Goal: Information Seeking & Learning: Understand process/instructions

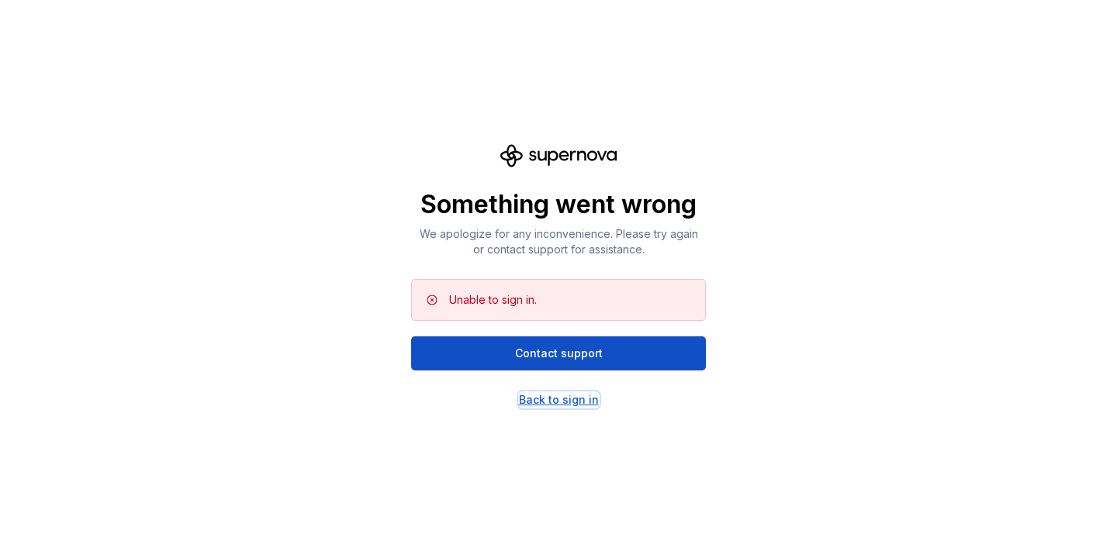
click at [535, 403] on div "Back to sign in" at bounding box center [559, 400] width 80 height 16
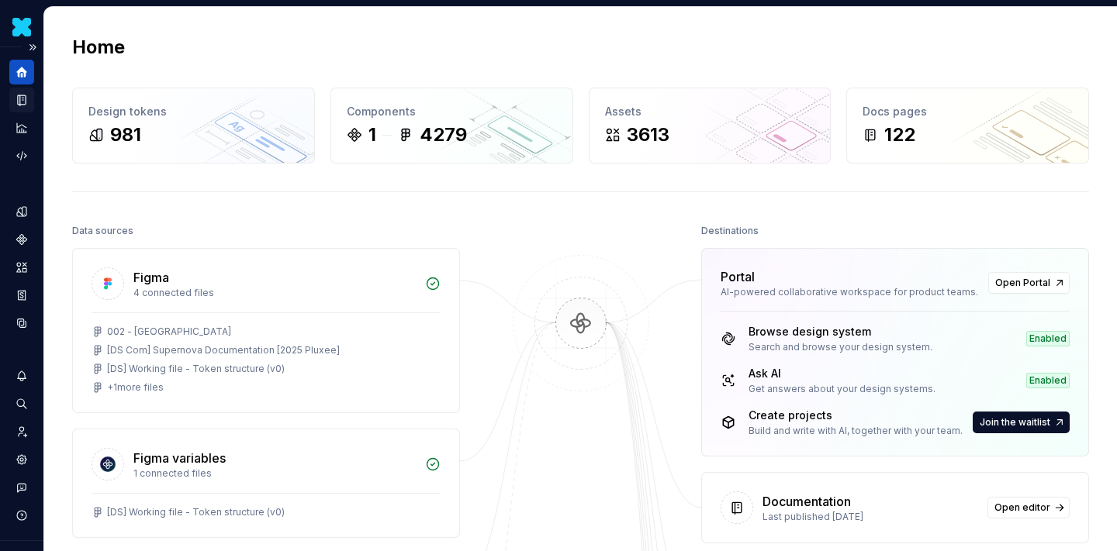
click at [25, 102] on icon "Documentation" at bounding box center [23, 100] width 6 height 9
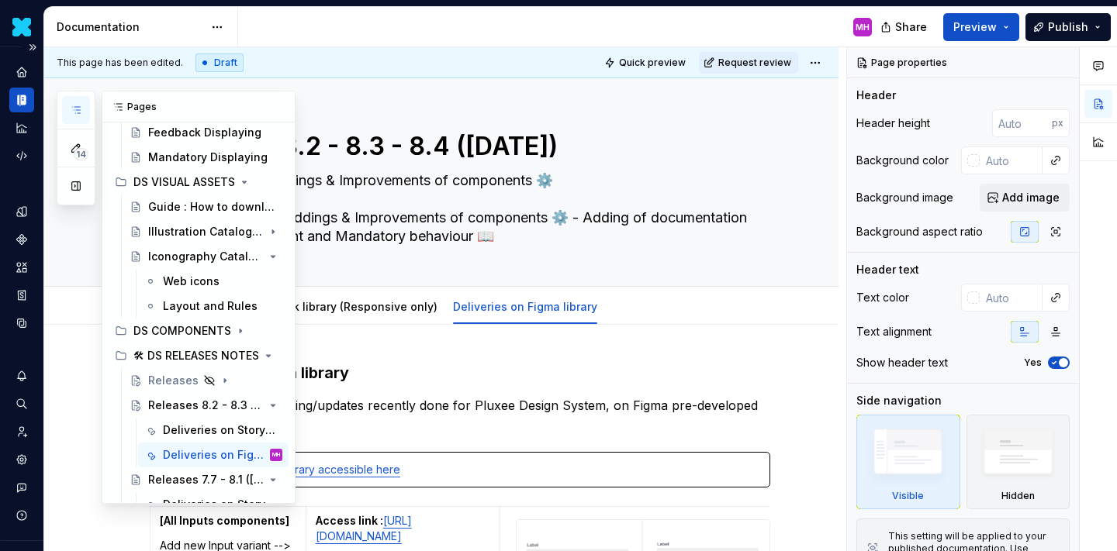
scroll to position [366, 0]
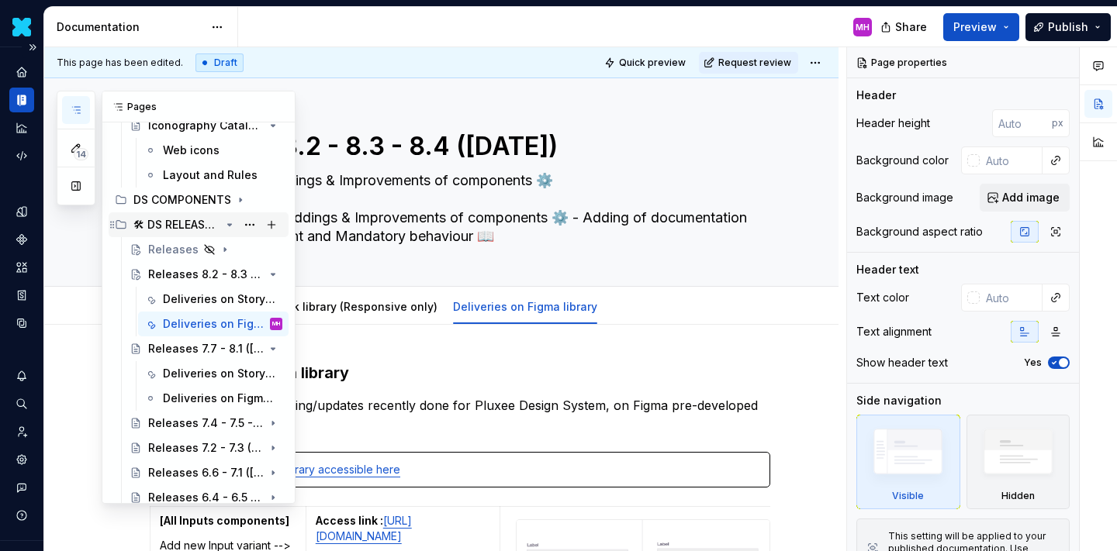
click at [229, 228] on icon "Page tree" at bounding box center [229, 225] width 12 height 12
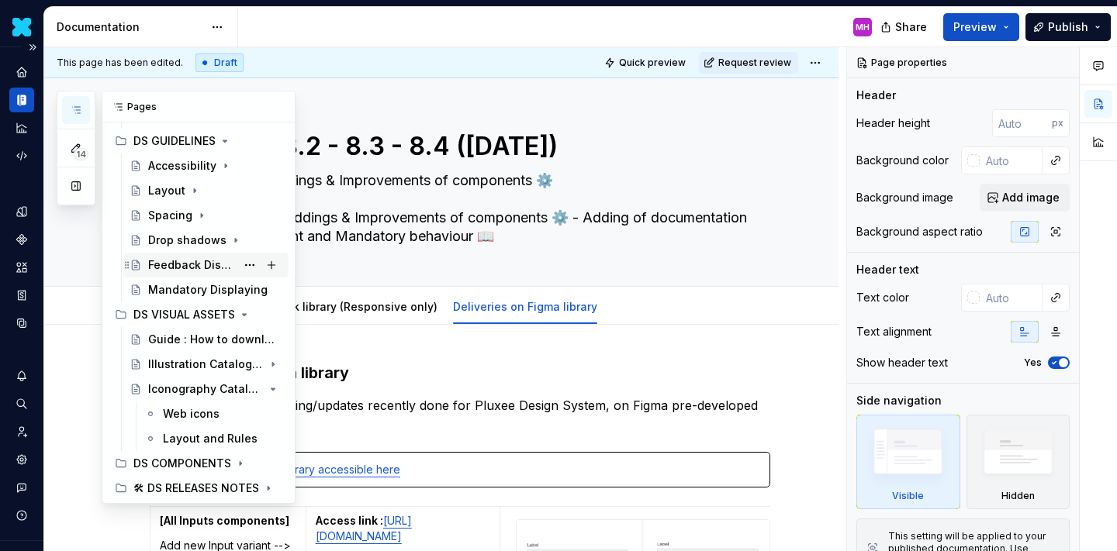
scroll to position [42, 0]
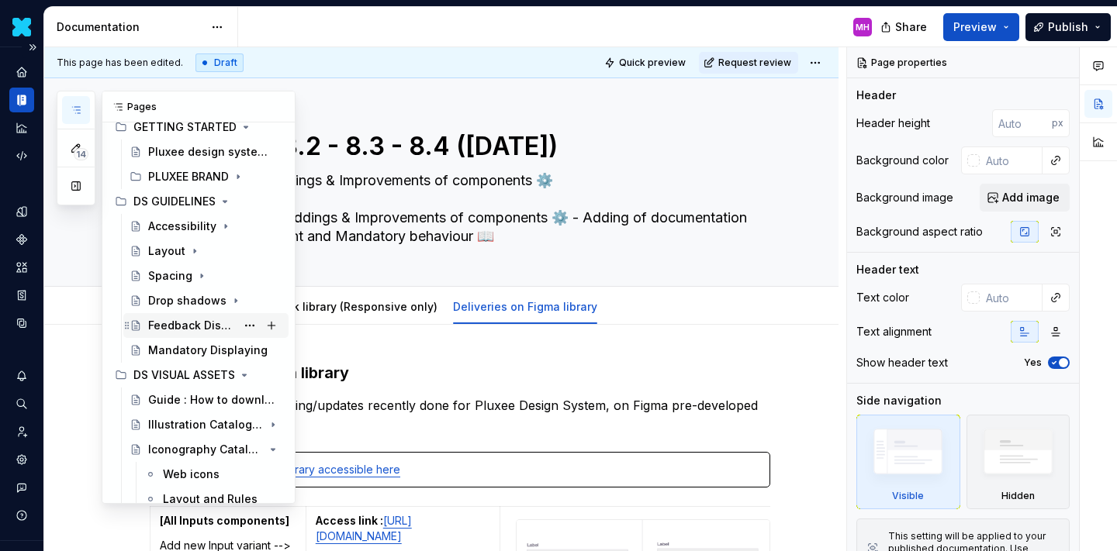
click at [174, 324] on div "Feedback Displaying" at bounding box center [192, 326] width 88 height 16
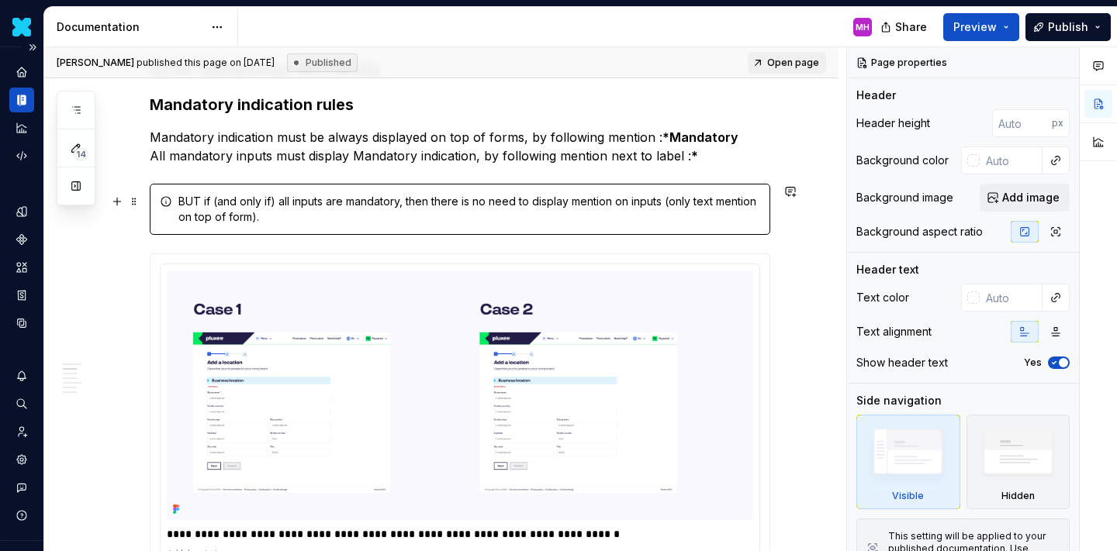
scroll to position [135, 0]
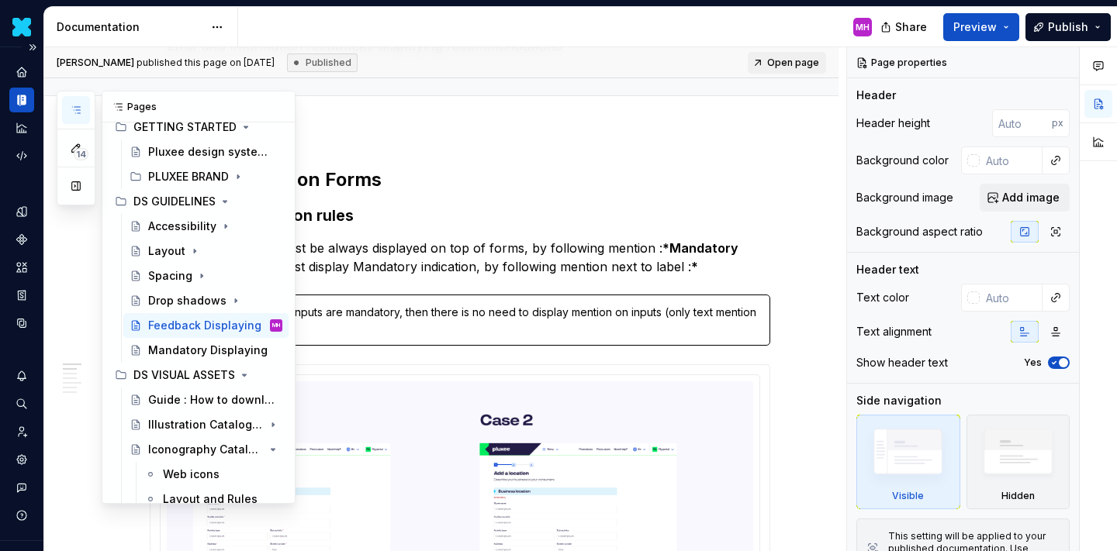
click at [84, 106] on button "button" at bounding box center [76, 110] width 28 height 28
click at [200, 344] on div "Mandatory Displaying" at bounding box center [192, 351] width 88 height 16
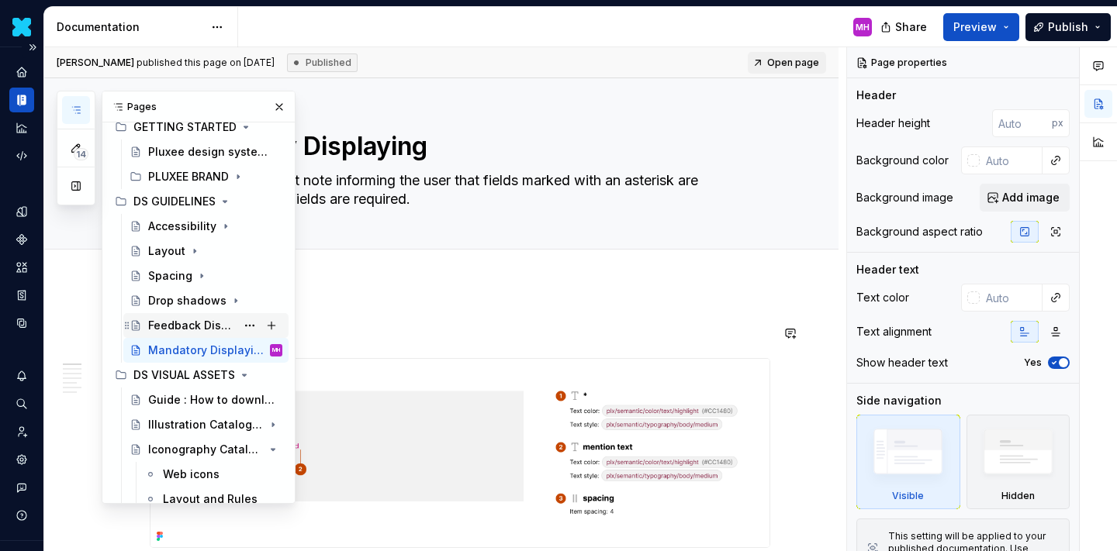
click at [175, 326] on div "Feedback Displaying" at bounding box center [192, 326] width 88 height 16
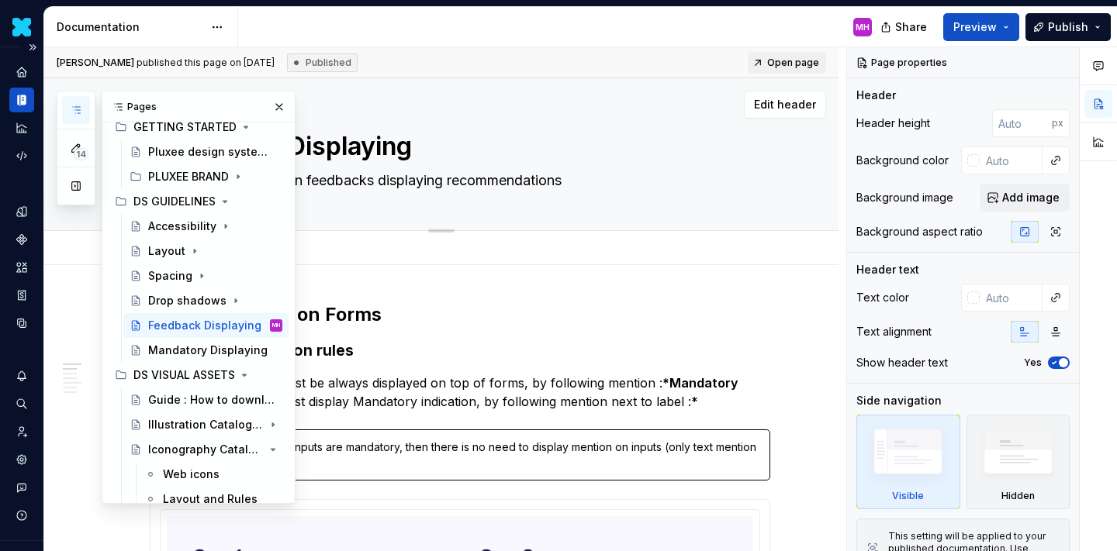
click at [454, 86] on div "Feedback Displaying Error and Information feedbacks displaying recommendations" at bounding box center [460, 154] width 586 height 152
click at [169, 351] on div "Mandatory Displaying" at bounding box center [192, 351] width 88 height 16
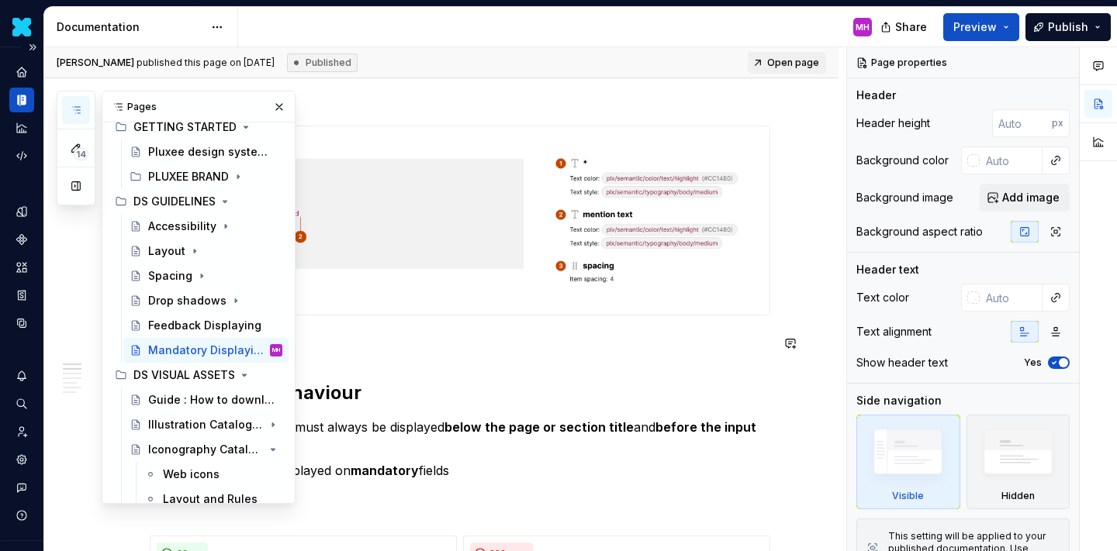
scroll to position [234, 0]
click at [278, 109] on button "button" at bounding box center [279, 107] width 22 height 22
click at [88, 116] on button "button" at bounding box center [76, 110] width 28 height 28
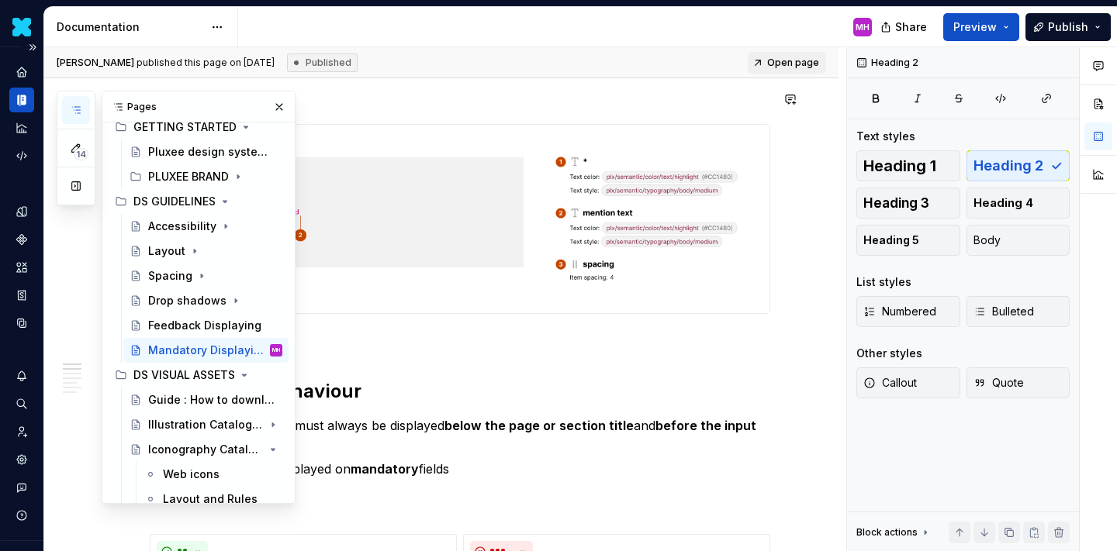
click at [465, 104] on h2 "Anatomy" at bounding box center [460, 99] width 621 height 25
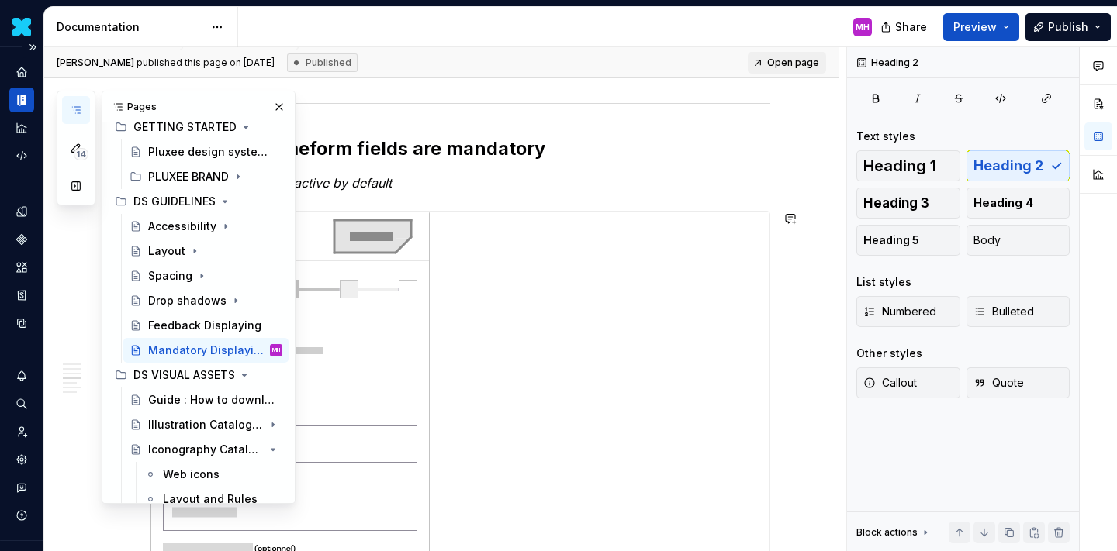
scroll to position [1231, 0]
click at [185, 327] on div "Feedback Displaying" at bounding box center [192, 326] width 88 height 16
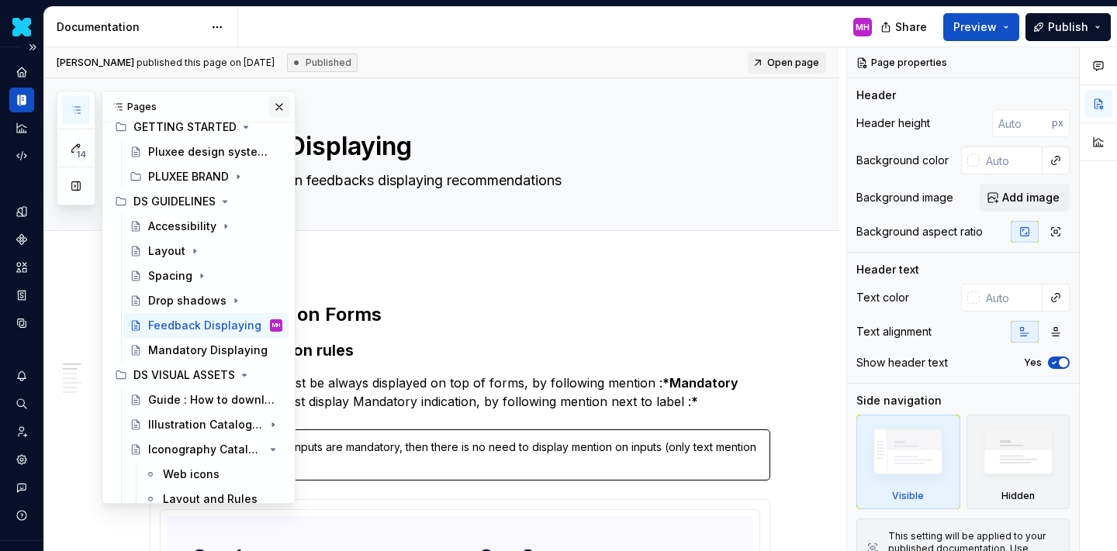
click at [277, 104] on button "button" at bounding box center [279, 107] width 22 height 22
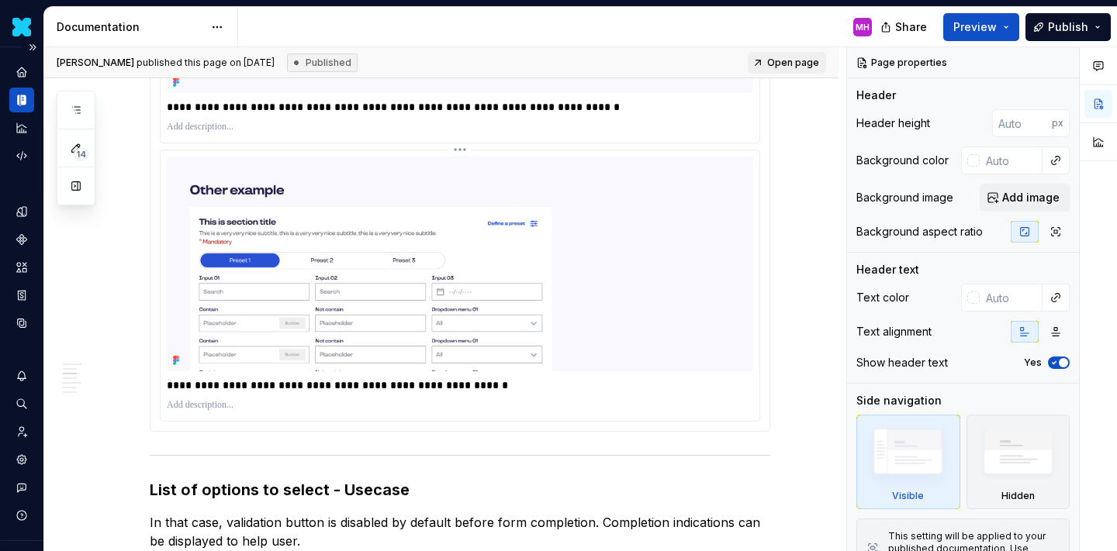
scroll to position [675, 0]
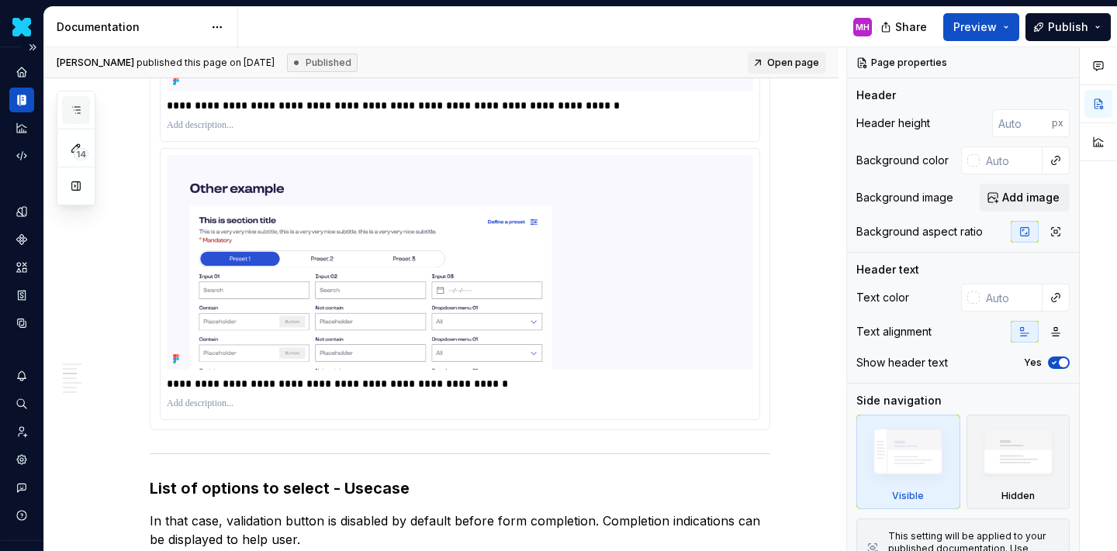
click at [85, 116] on button "button" at bounding box center [76, 110] width 28 height 28
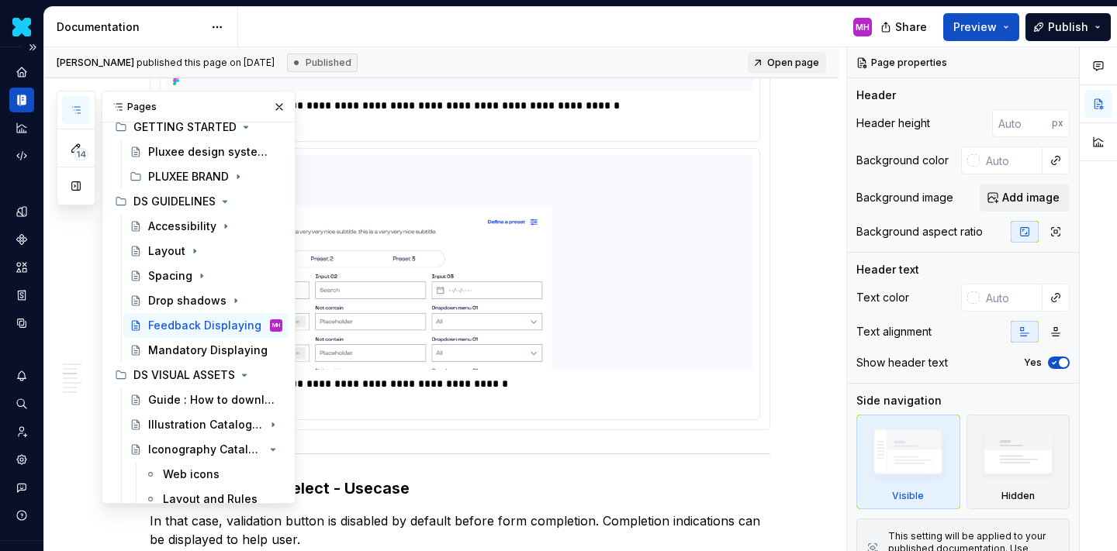
click at [85, 116] on button "button" at bounding box center [76, 110] width 28 height 28
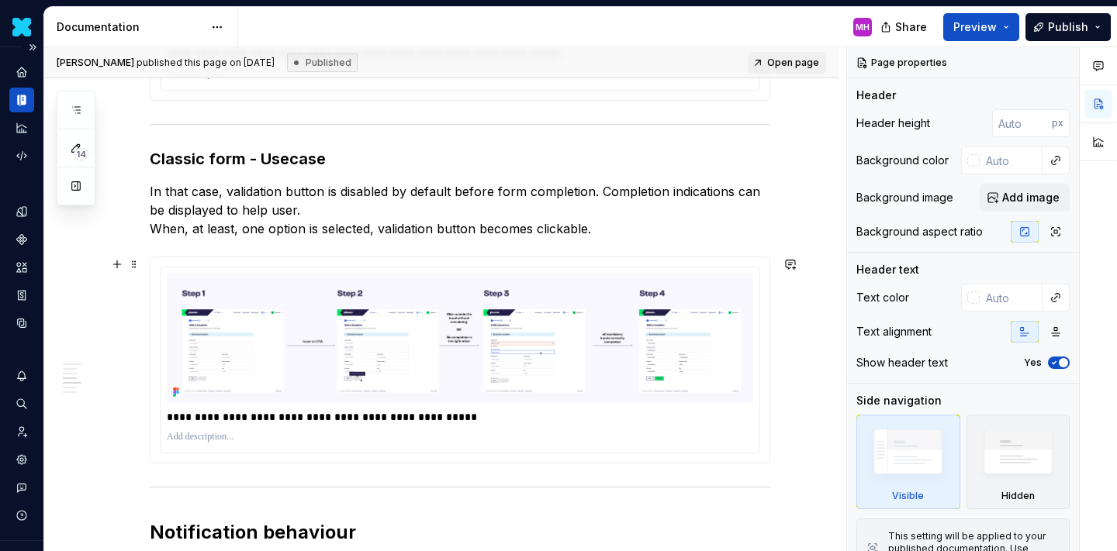
scroll to position [1454, 0]
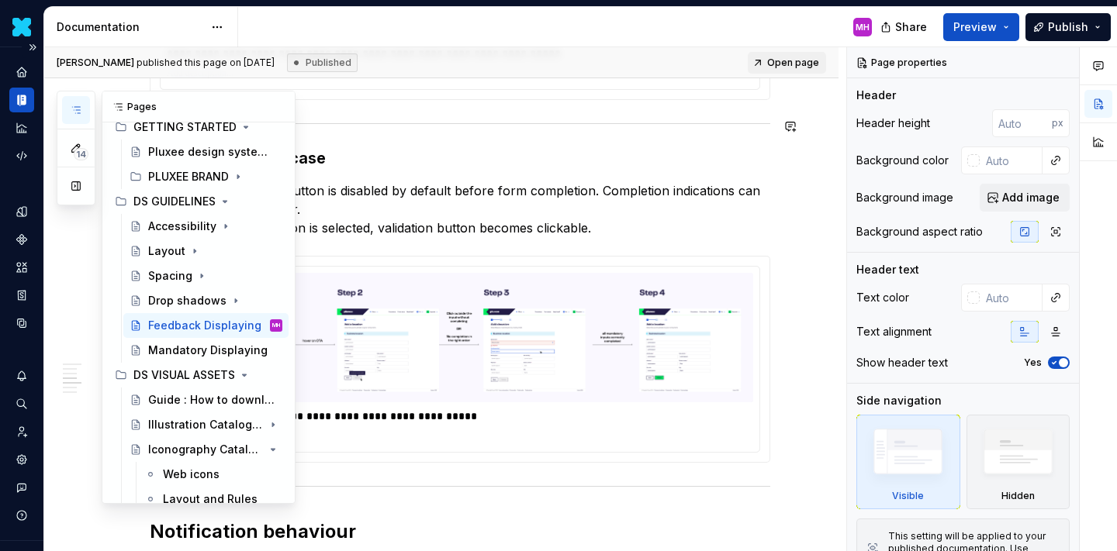
click at [78, 116] on button "button" at bounding box center [76, 110] width 28 height 28
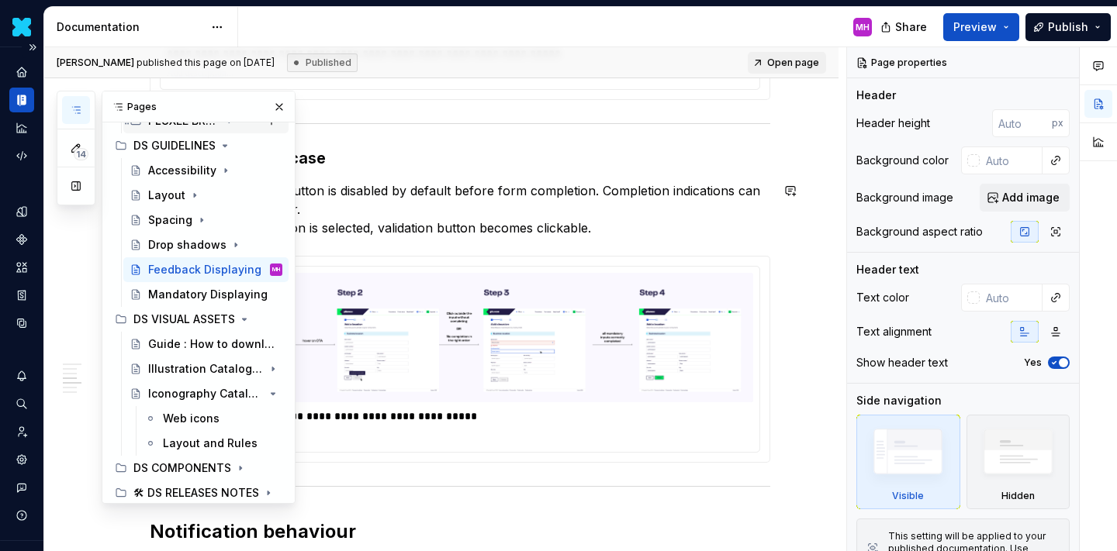
scroll to position [102, 0]
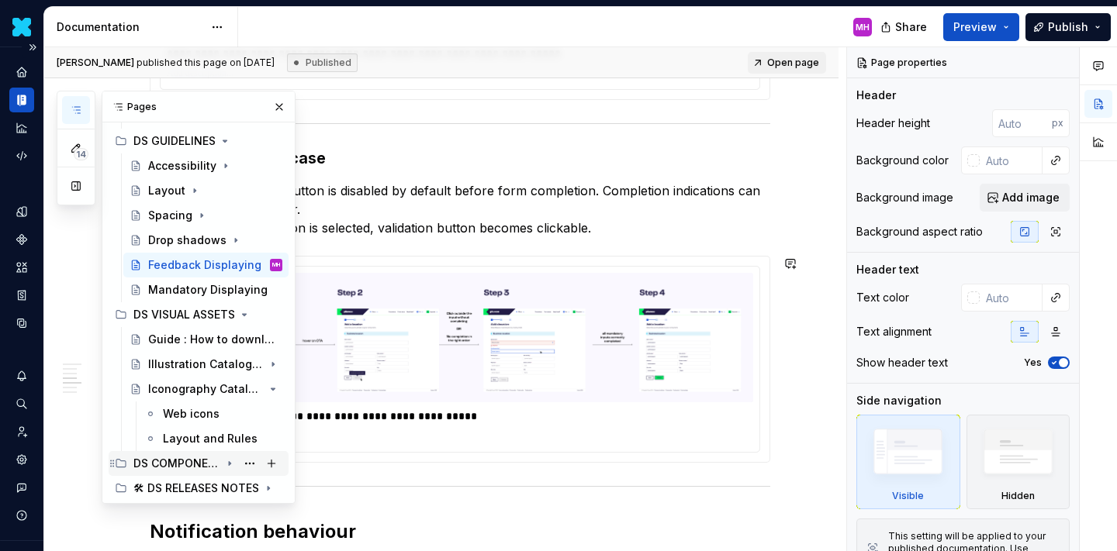
click at [161, 456] on div "DS COMPONENTS" at bounding box center [176, 464] width 87 height 16
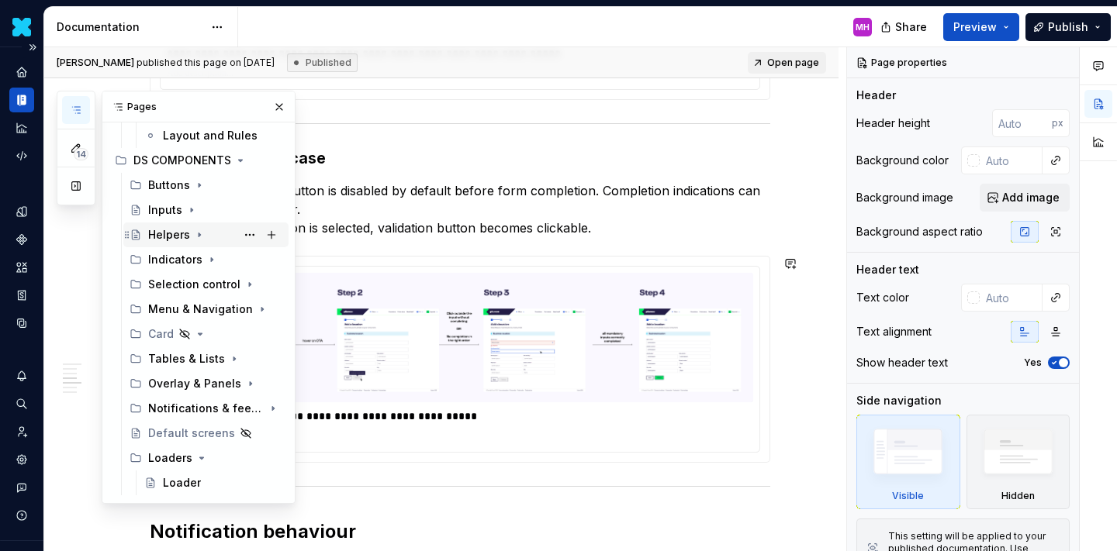
scroll to position [425, 0]
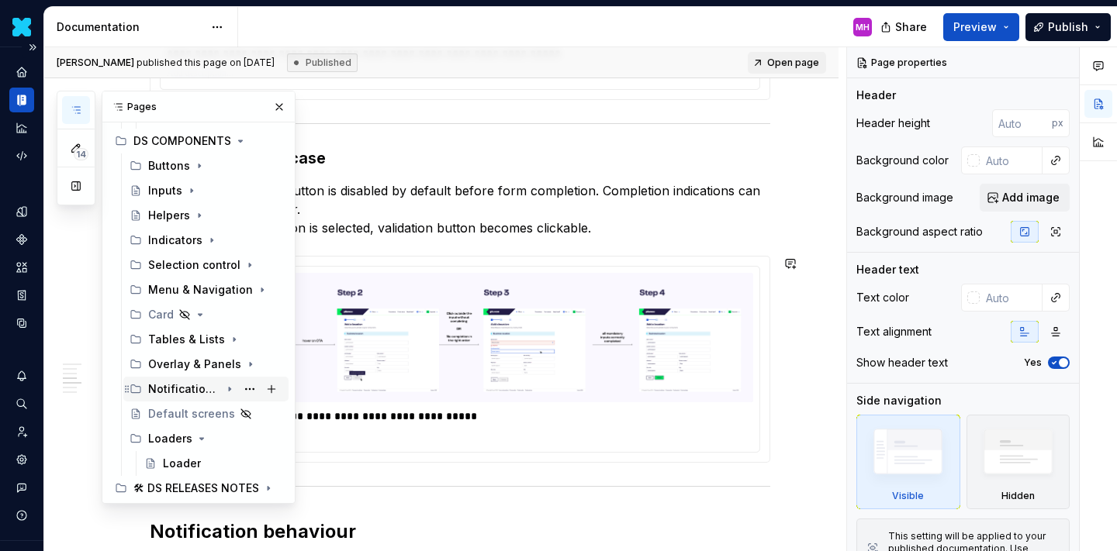
click at [175, 383] on div "Notifications & feedback" at bounding box center [184, 390] width 72 height 16
click at [181, 413] on div "Notifications & Feedbacks" at bounding box center [191, 414] width 57 height 16
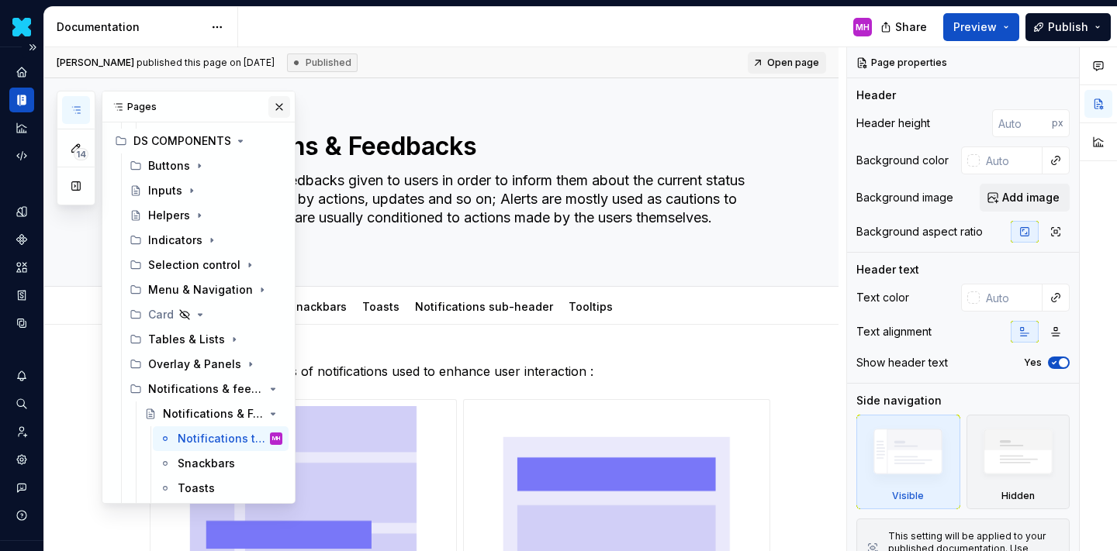
click at [280, 105] on button "button" at bounding box center [279, 107] width 22 height 22
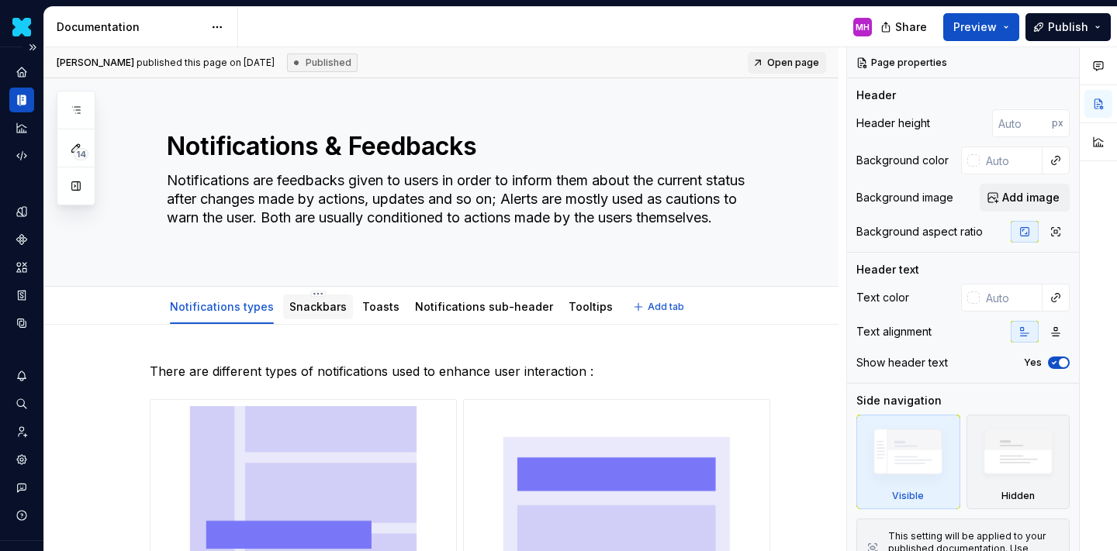
click at [323, 311] on link "Snackbars" at bounding box center [317, 306] width 57 height 13
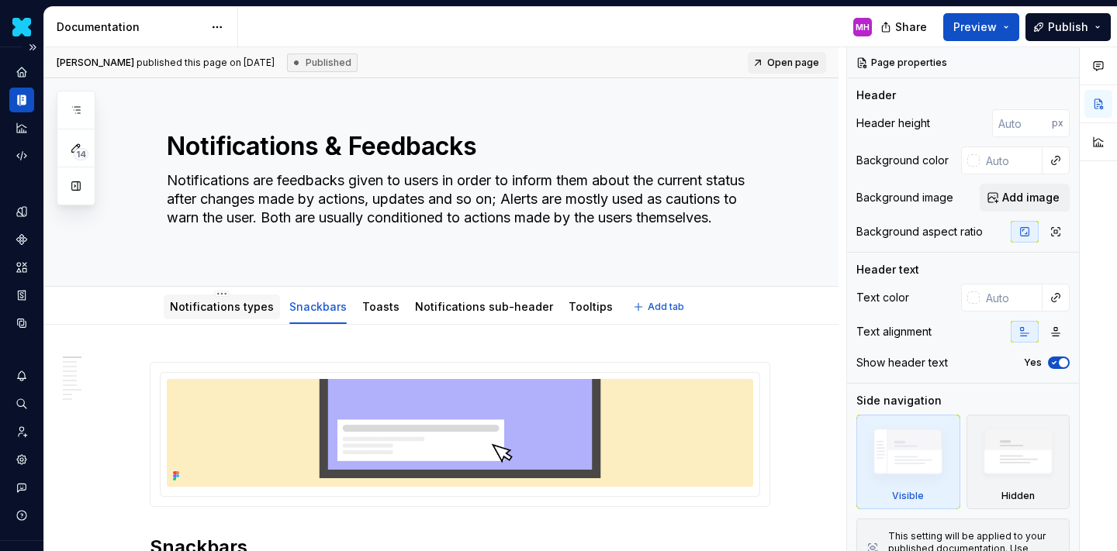
click at [208, 303] on link "Notifications types" at bounding box center [222, 306] width 104 height 13
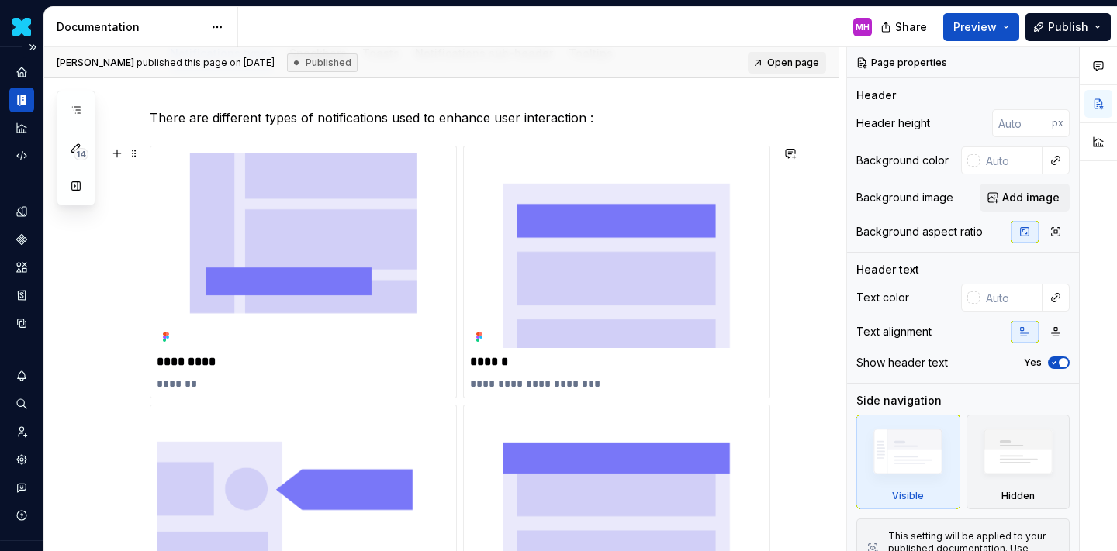
scroll to position [250, 0]
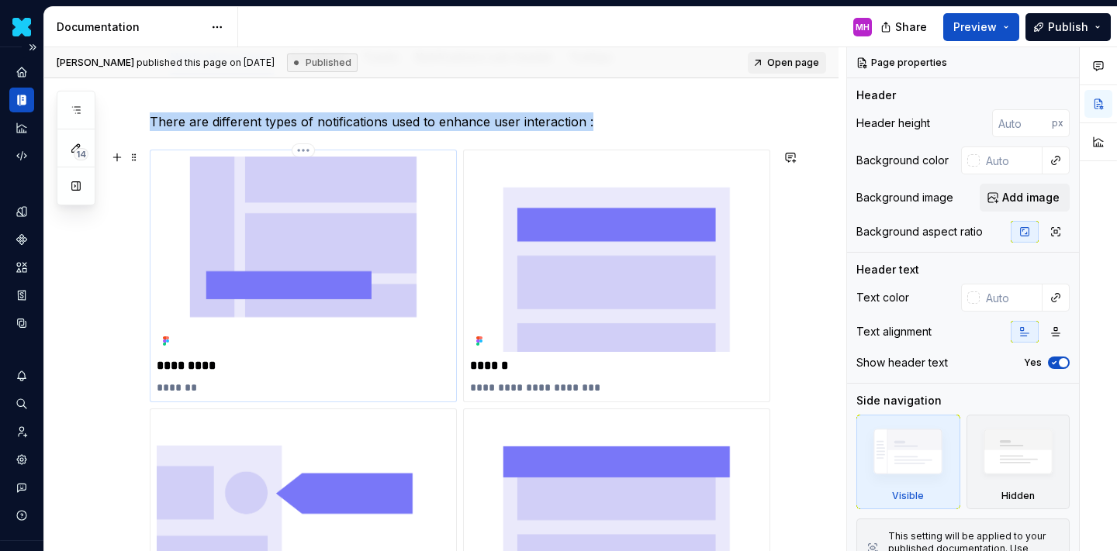
click at [237, 289] on img at bounding box center [303, 254] width 293 height 195
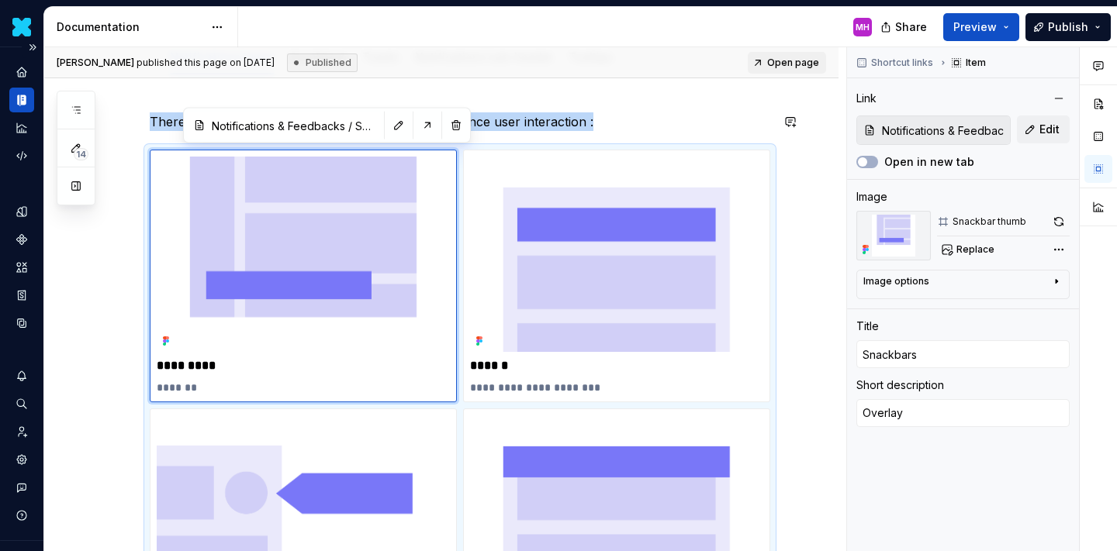
click at [500, 96] on div "**********" at bounding box center [441, 504] width 794 height 859
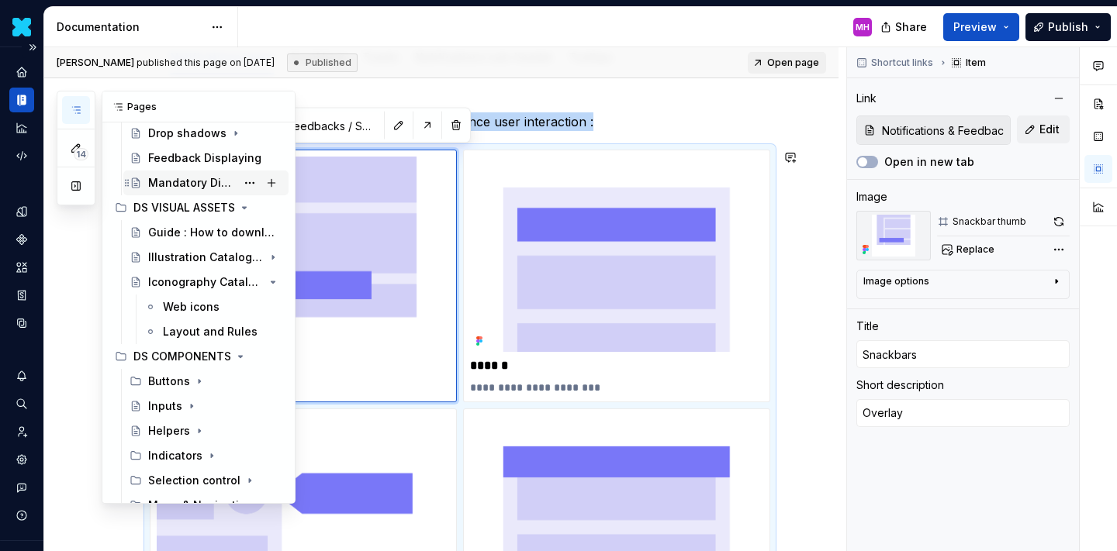
scroll to position [197, 0]
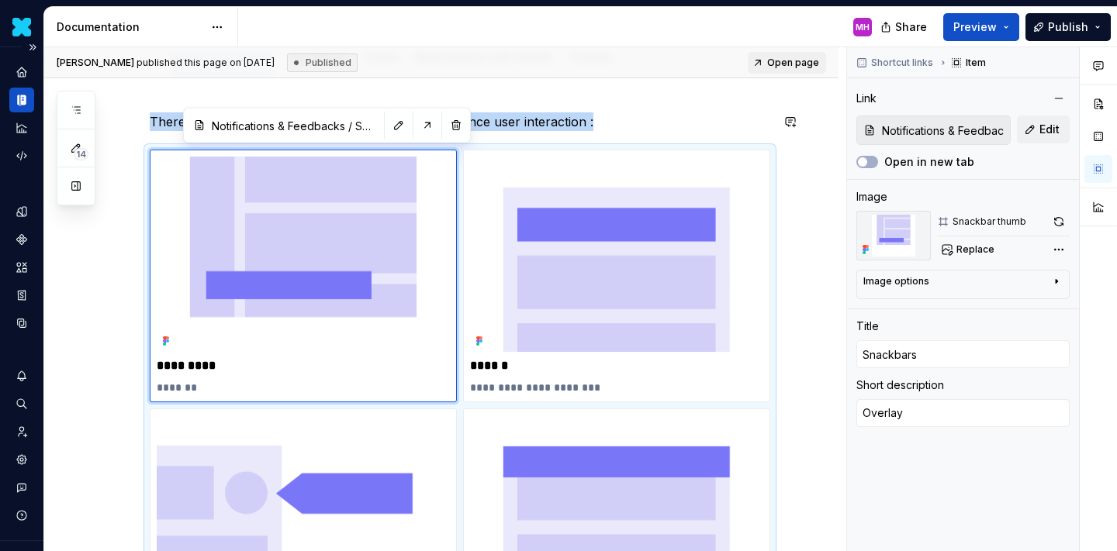
click at [462, 100] on div "**********" at bounding box center [441, 504] width 794 height 859
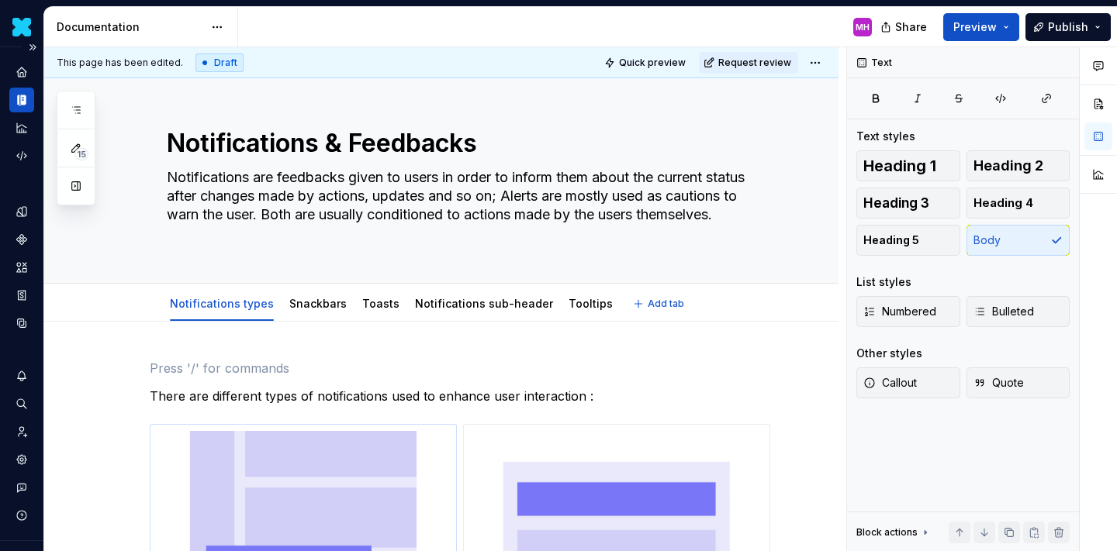
scroll to position [0, 0]
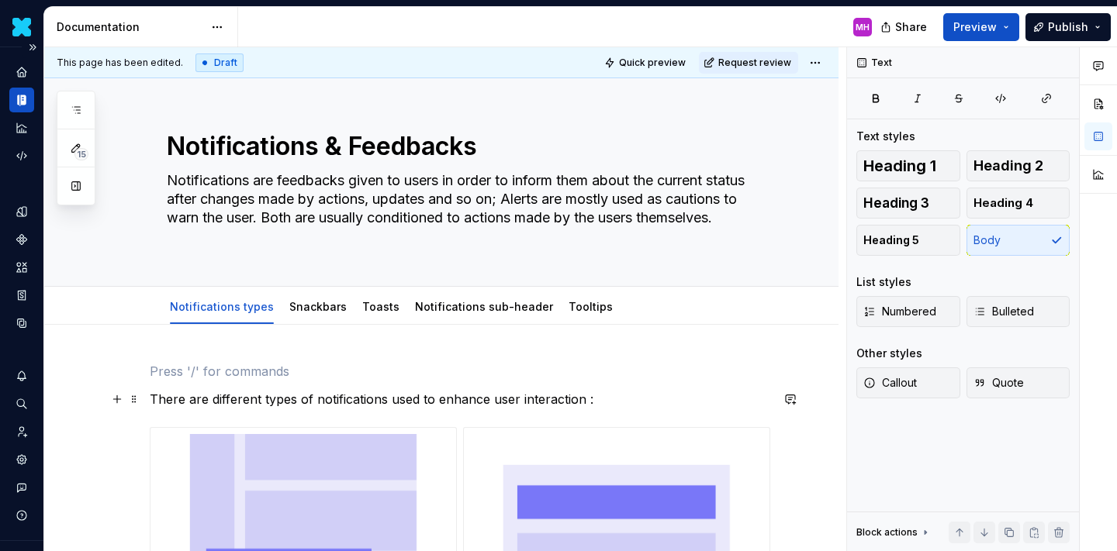
click at [154, 402] on p "There are different types of notifications used to enhance user interaction :" at bounding box center [460, 399] width 621 height 19
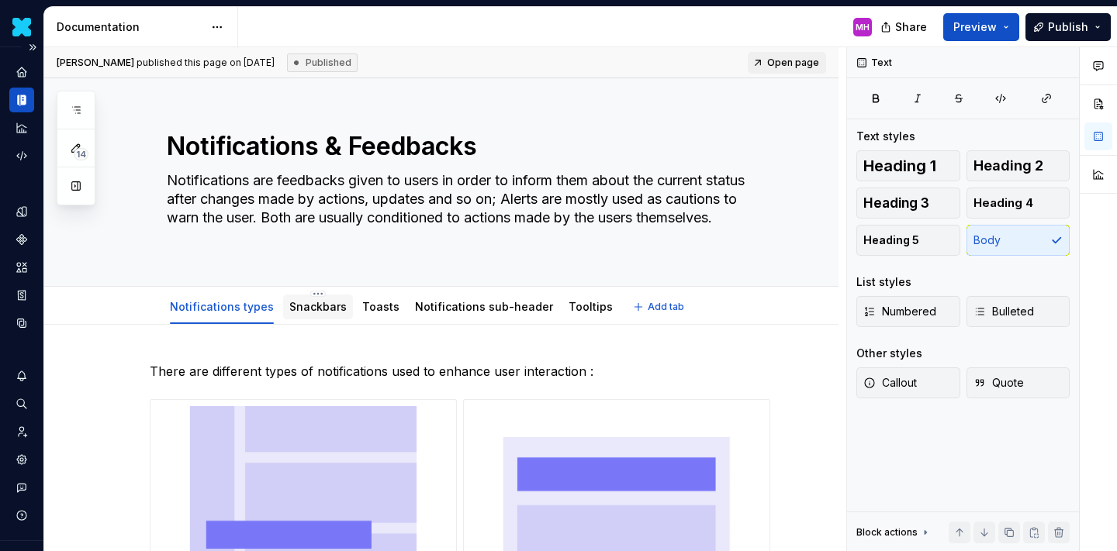
click at [297, 305] on link "Snackbars" at bounding box center [317, 306] width 57 height 13
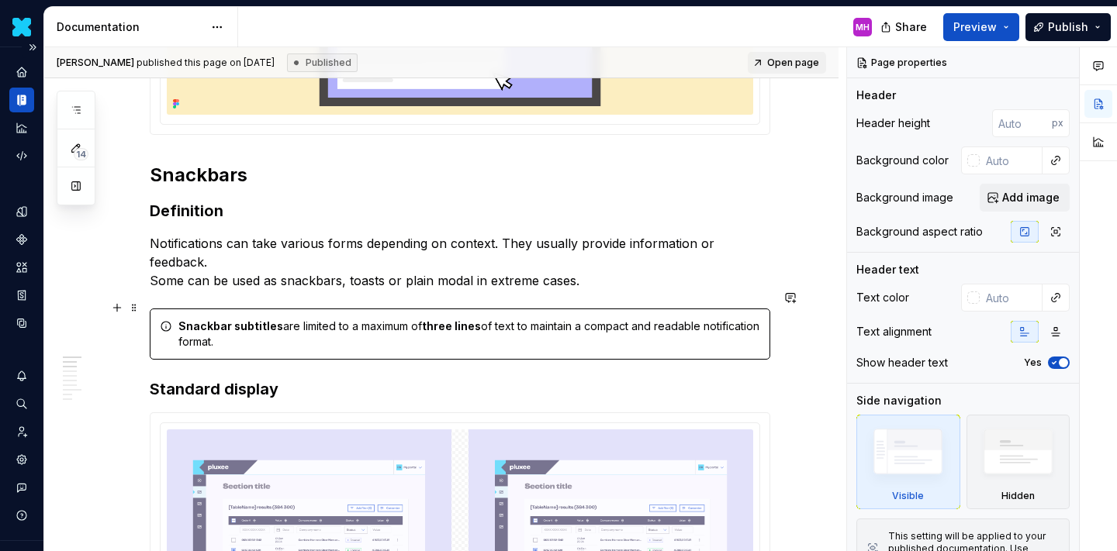
scroll to position [375, 0]
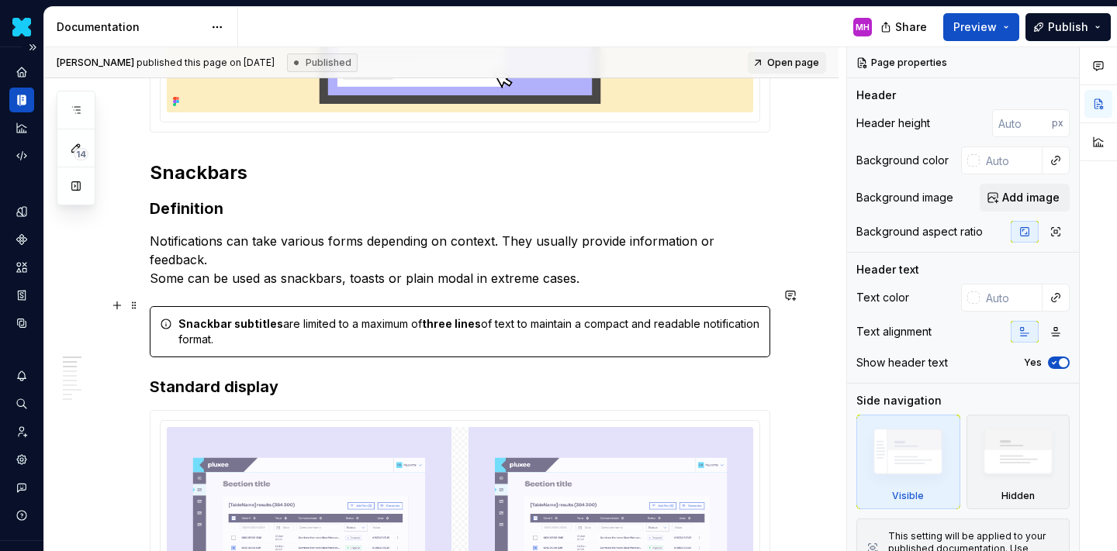
click at [264, 317] on strong "Snackbar subtitles" at bounding box center [230, 323] width 105 height 13
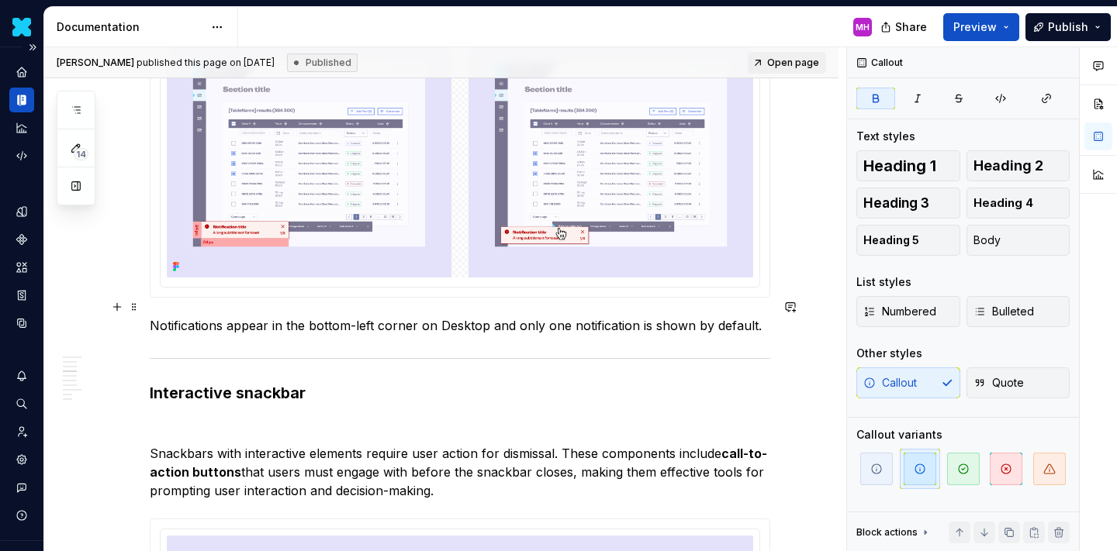
scroll to position [779, 0]
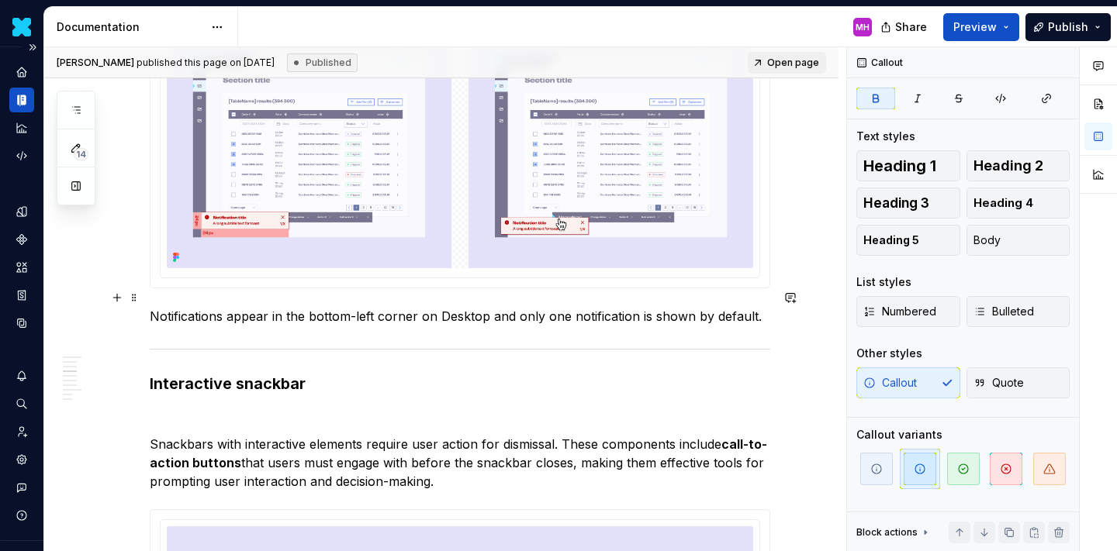
click at [262, 307] on p "Notifications appear in the bottom-left corner on Desktop and only one notifica…" at bounding box center [460, 316] width 621 height 19
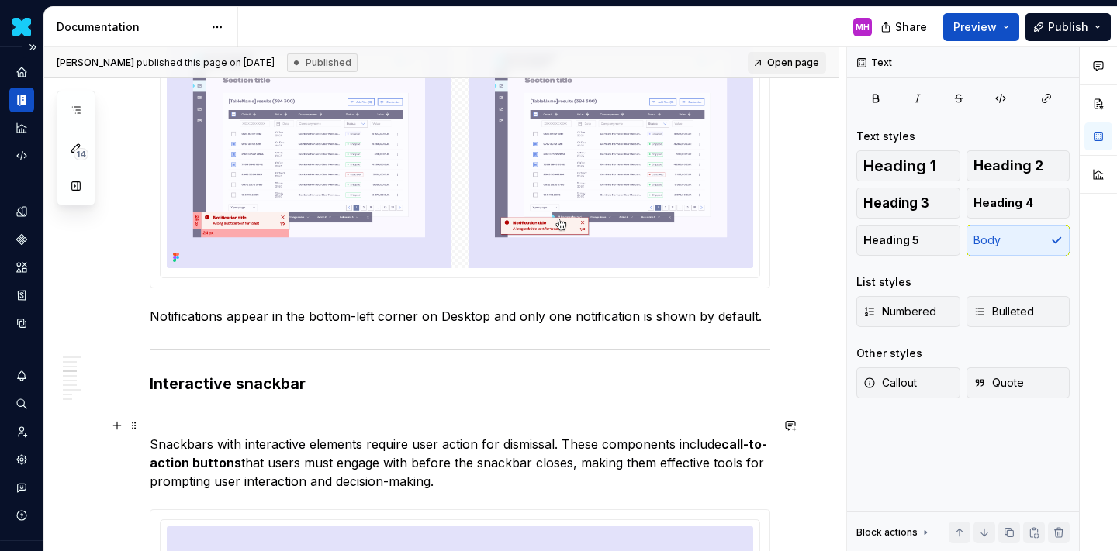
click at [268, 435] on p "Snackbars with interactive elements require user action for dismissal. These co…" at bounding box center [460, 463] width 621 height 56
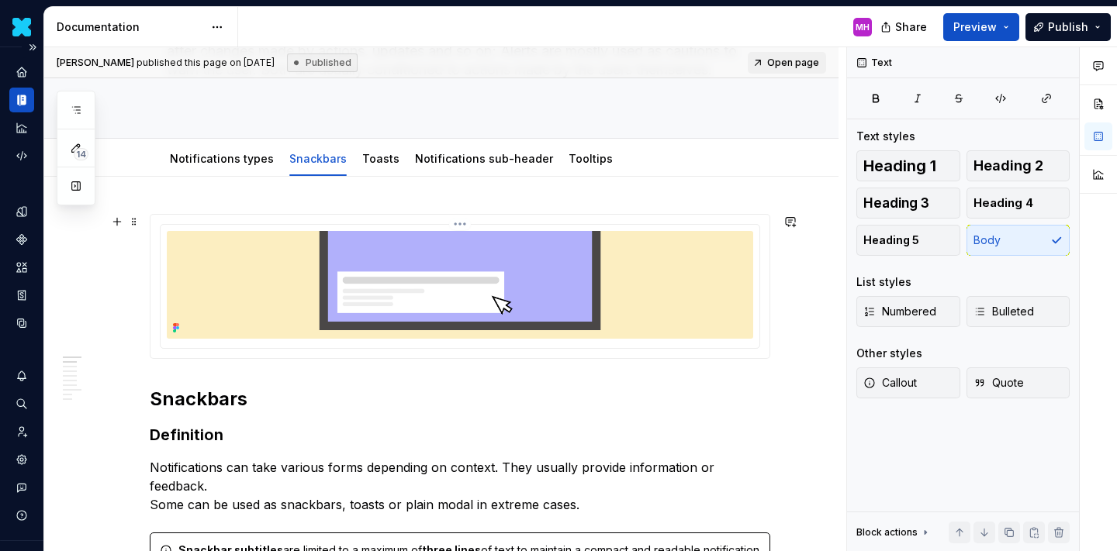
scroll to position [65, 0]
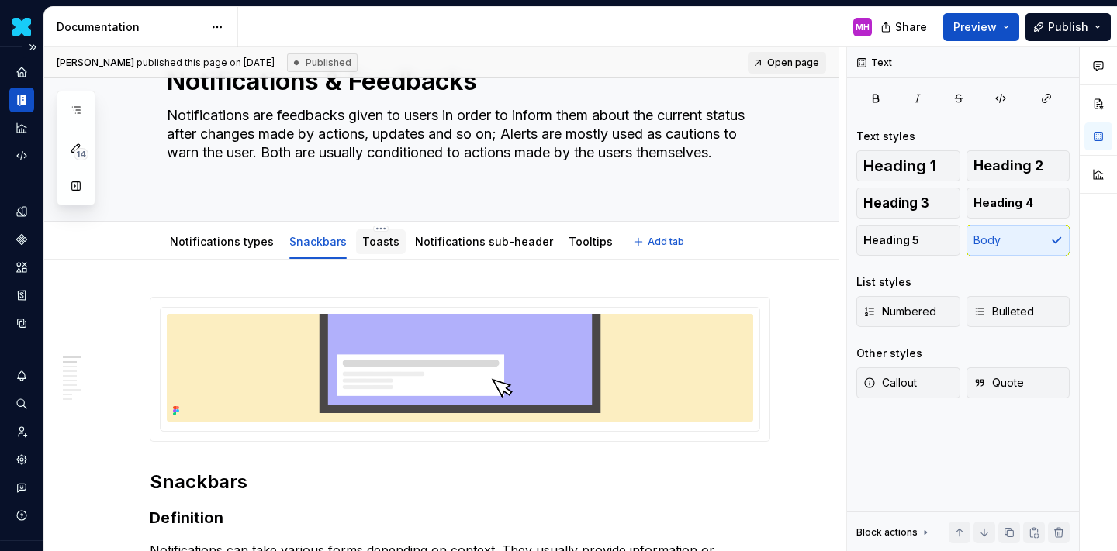
click at [369, 252] on div "Toasts" at bounding box center [381, 242] width 50 height 25
click at [368, 244] on link "Toasts" at bounding box center [380, 241] width 37 height 13
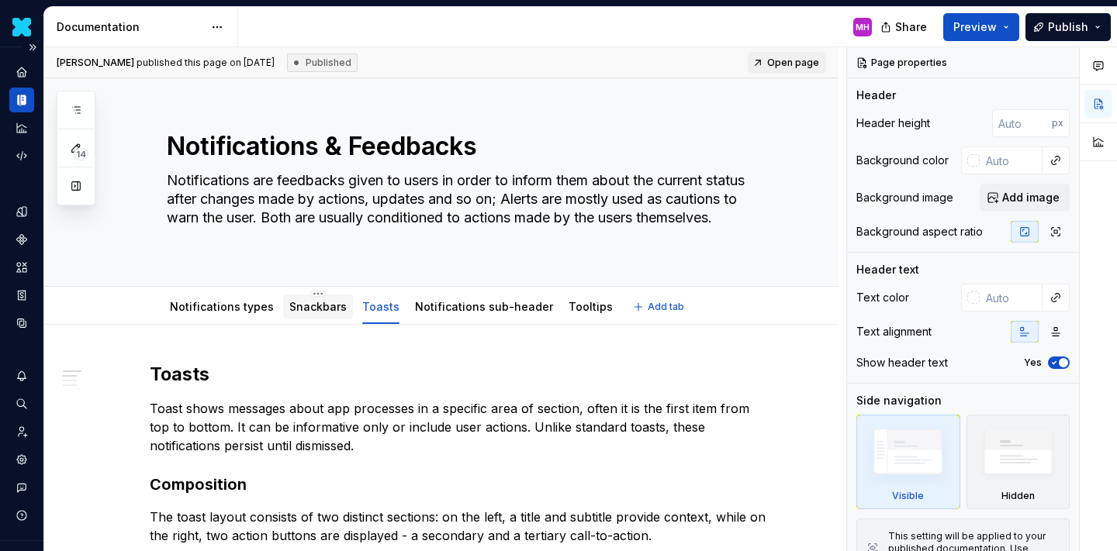
click at [330, 302] on link "Snackbars" at bounding box center [317, 306] width 57 height 13
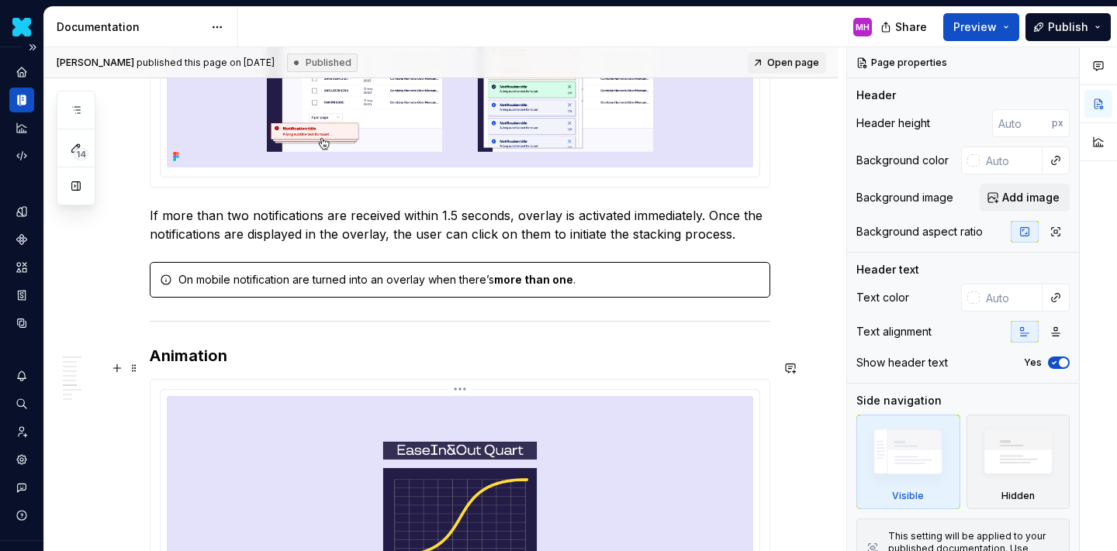
scroll to position [2888, 0]
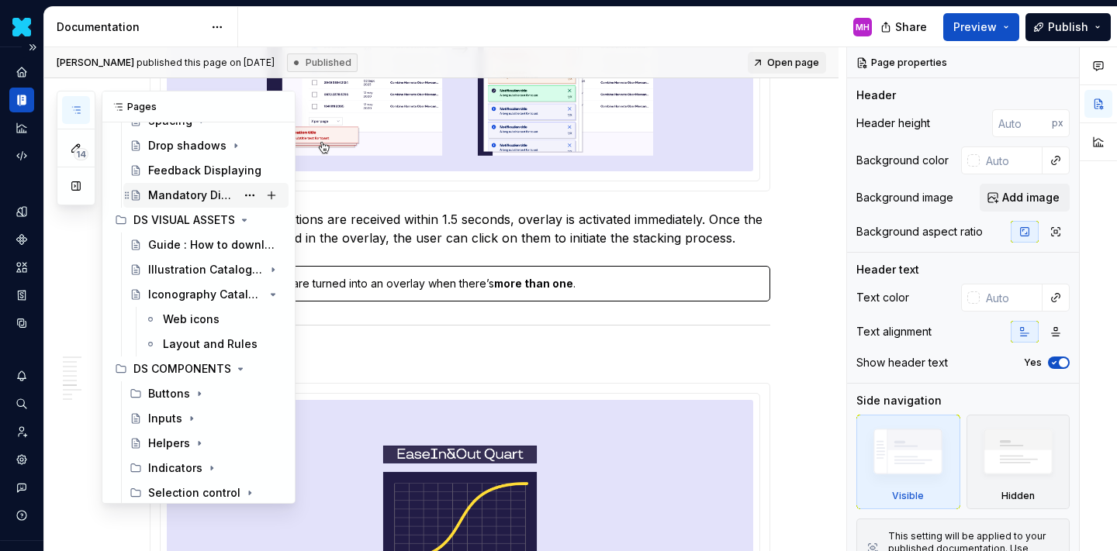
click at [177, 189] on div "Mandatory Displaying" at bounding box center [192, 196] width 88 height 16
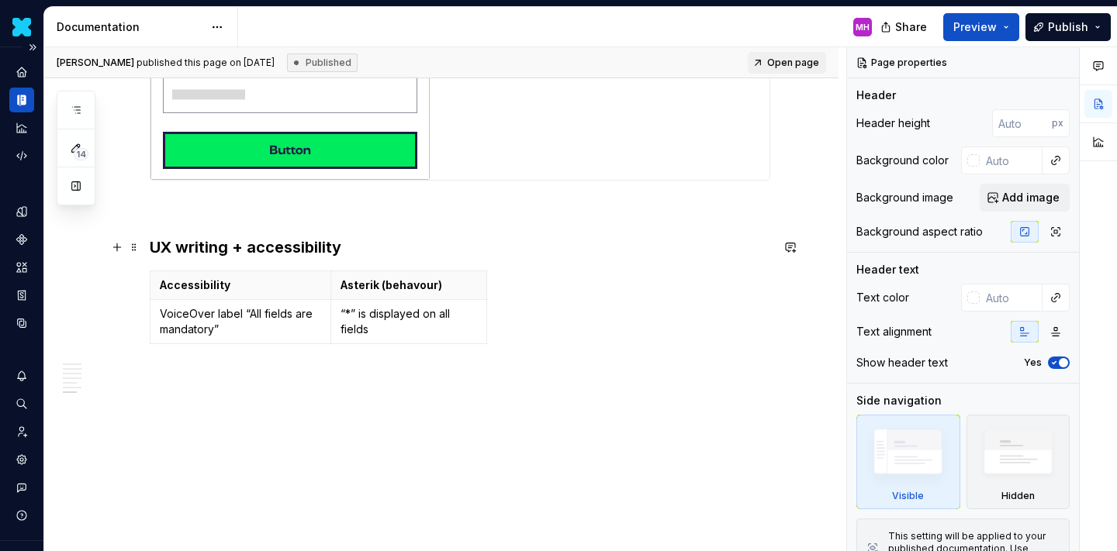
scroll to position [2647, 0]
click at [84, 110] on button "button" at bounding box center [76, 110] width 28 height 28
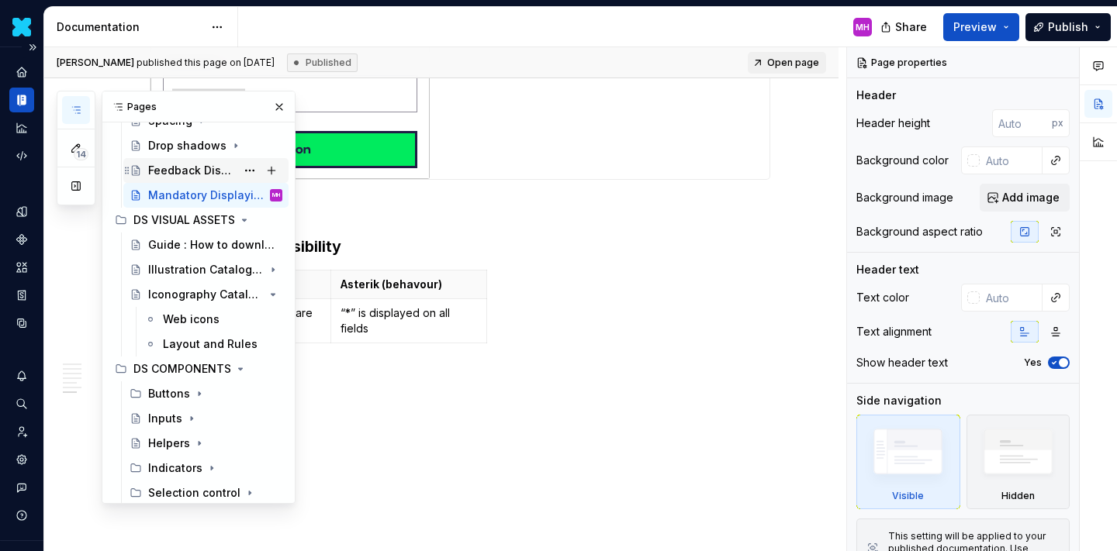
click at [163, 170] on div "Feedback Displaying" at bounding box center [192, 171] width 88 height 16
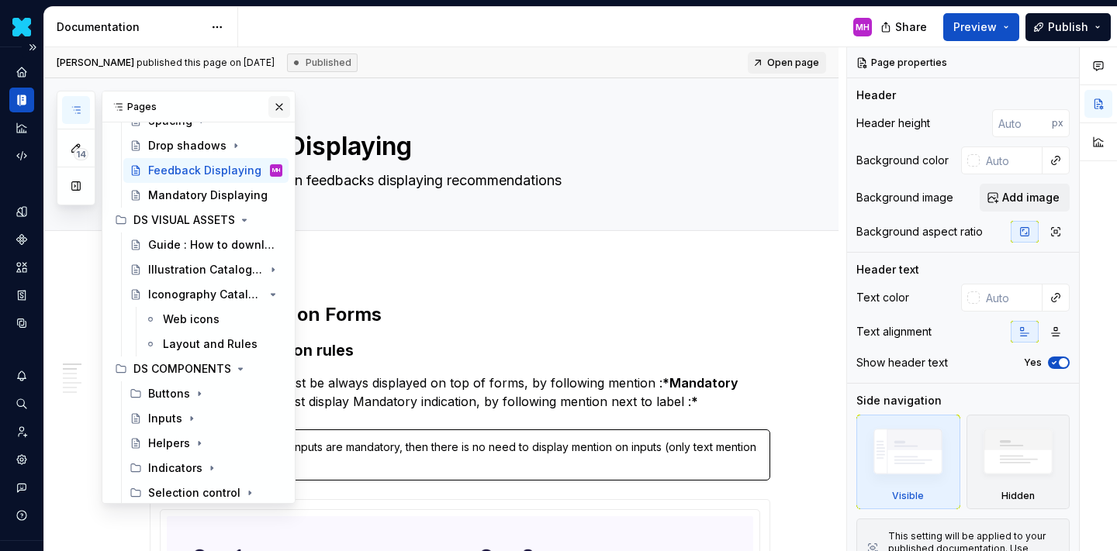
click at [278, 102] on button "button" at bounding box center [279, 107] width 22 height 22
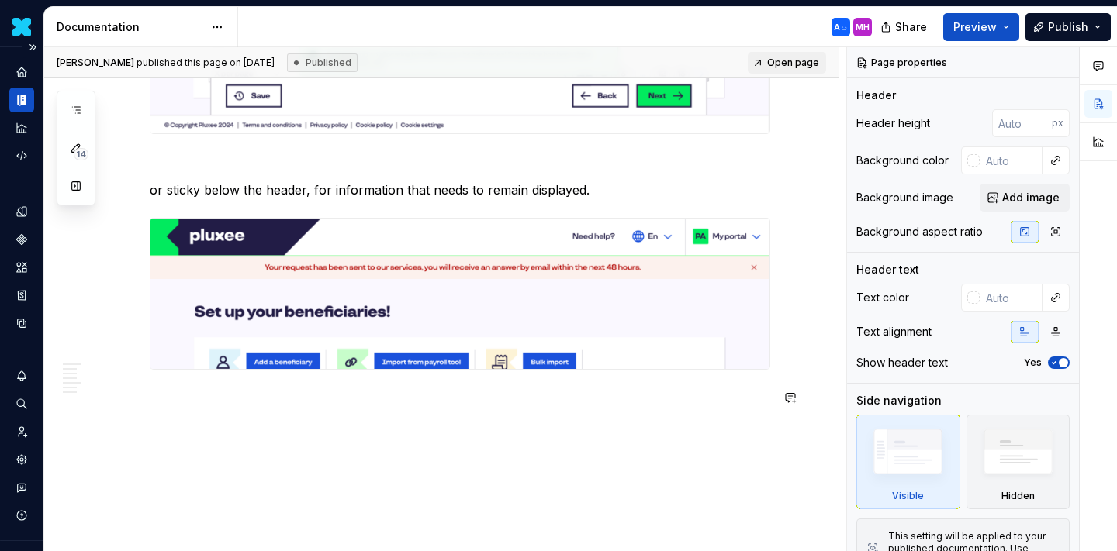
scroll to position [3313, 0]
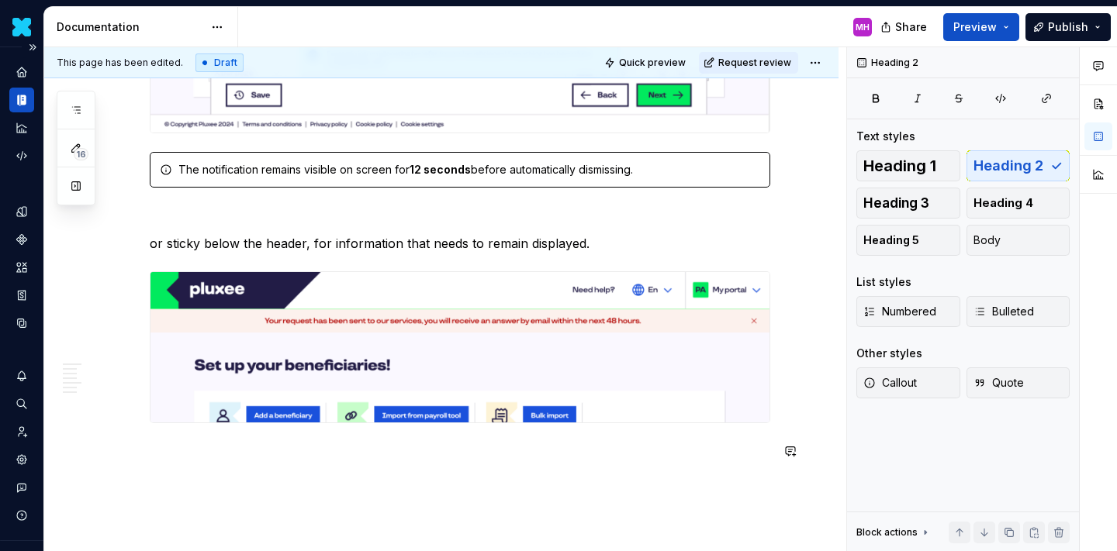
type textarea "*"
